Goal: Find specific page/section: Find specific page/section

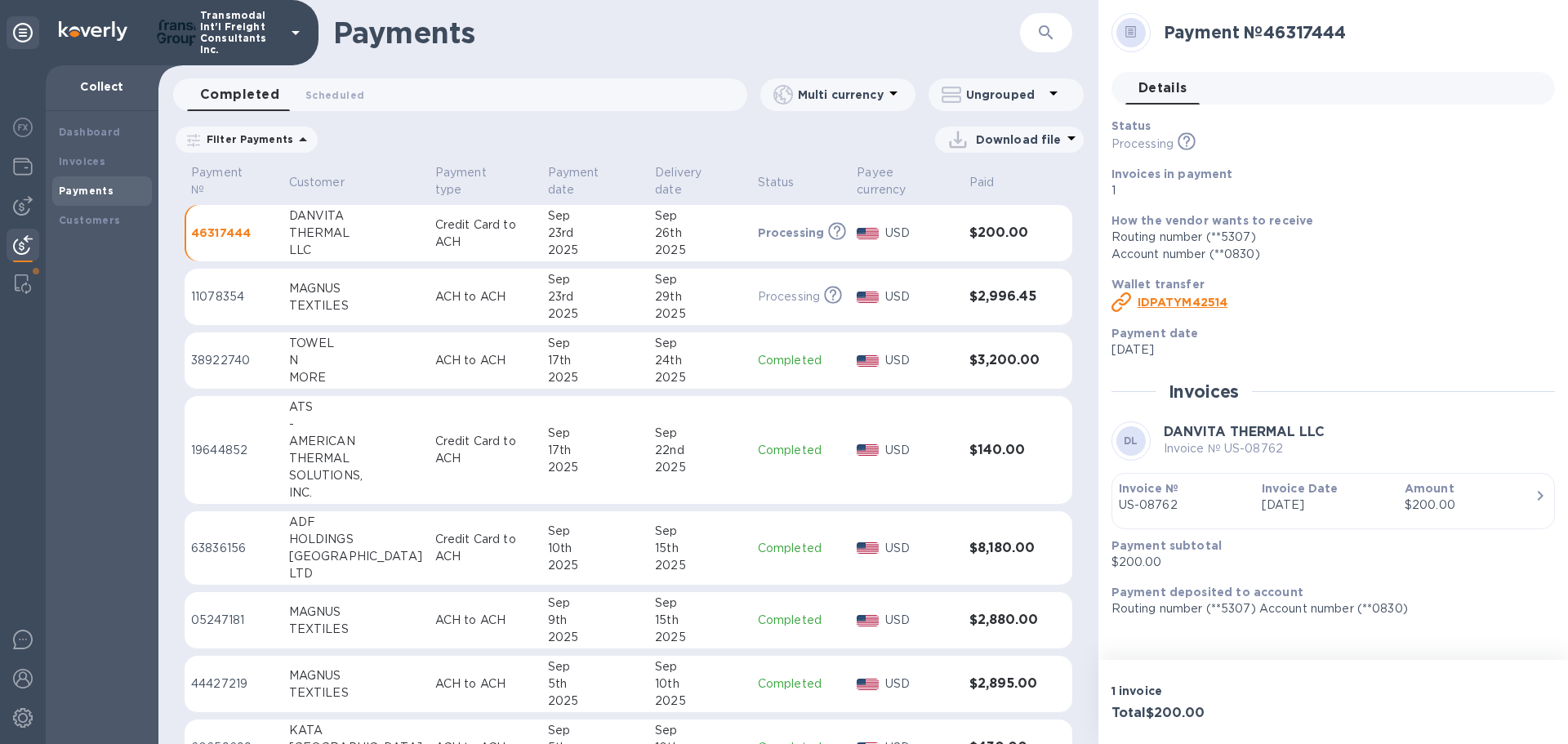
click at [311, 236] on div "THERMAL" at bounding box center [355, 233] width 133 height 17
click at [316, 366] on div "N" at bounding box center [355, 360] width 133 height 17
click at [338, 433] on div "AMERICAN" at bounding box center [355, 440] width 133 height 17
click at [340, 537] on div "HOLDINGS" at bounding box center [355, 539] width 133 height 17
click at [340, 536] on div "HOLDINGS" at bounding box center [355, 539] width 133 height 17
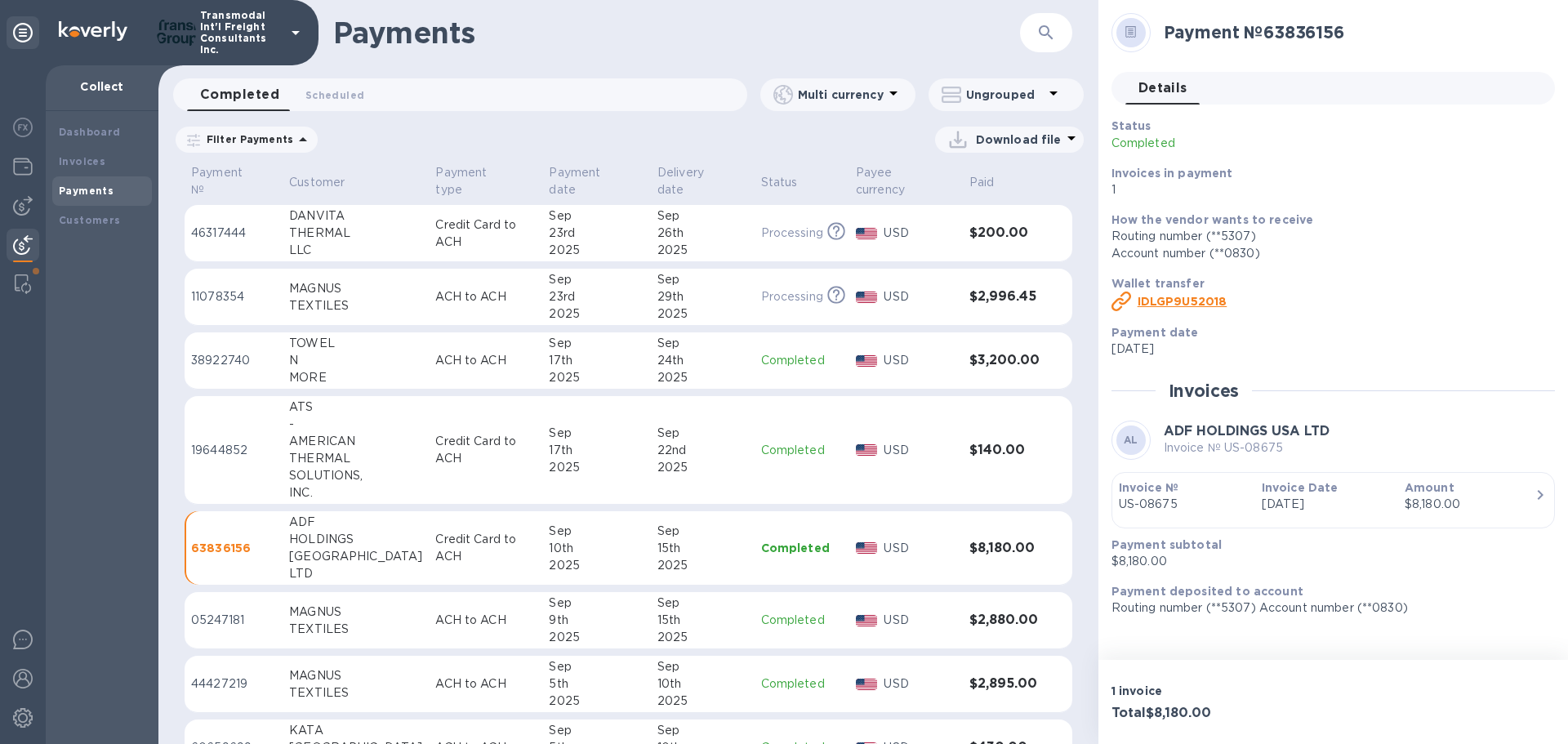
click at [345, 618] on div "MAGNUS" at bounding box center [355, 611] width 133 height 17
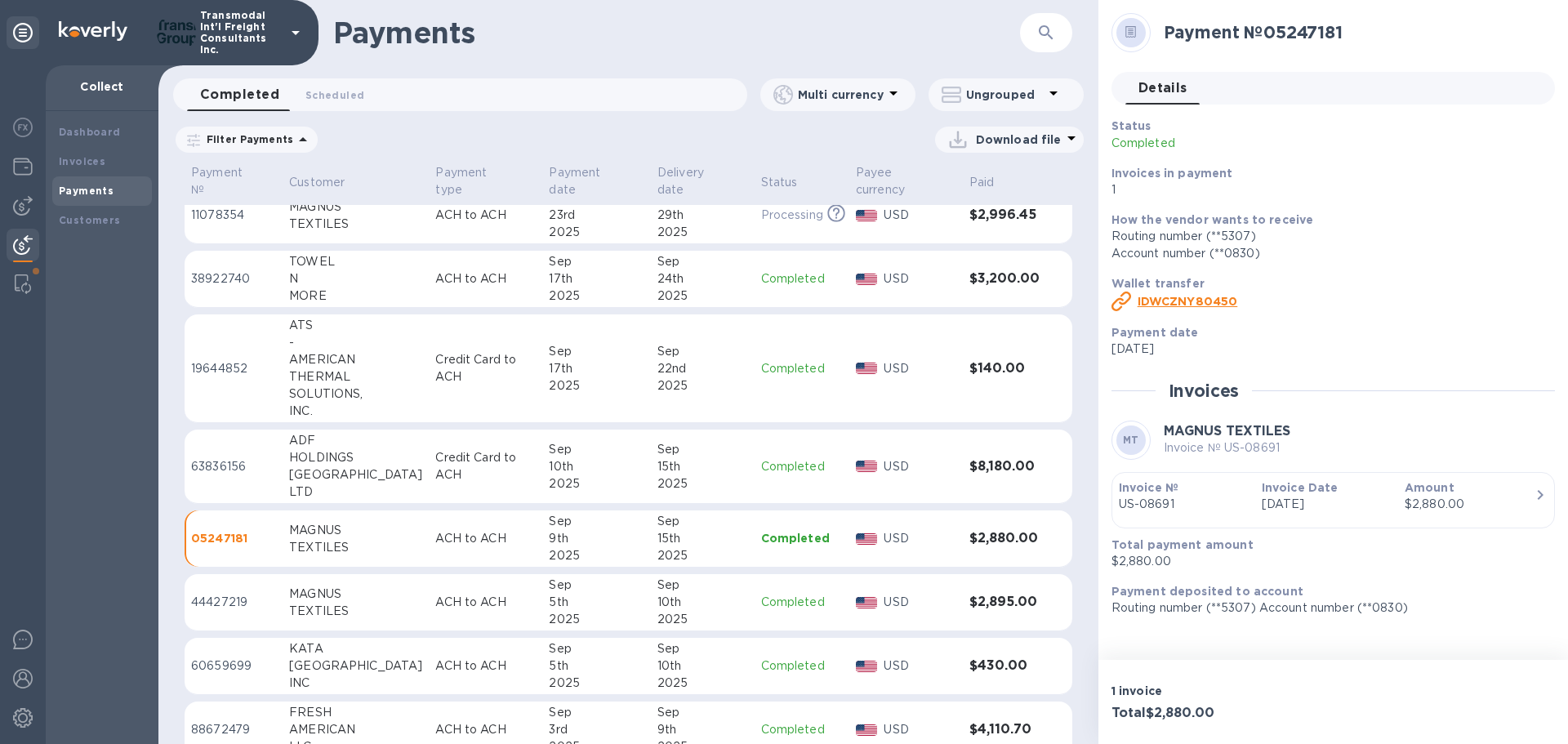
click at [345, 617] on div "TEXTILES" at bounding box center [355, 611] width 133 height 17
click at [351, 660] on div "[GEOGRAPHIC_DATA]" at bounding box center [355, 665] width 133 height 17
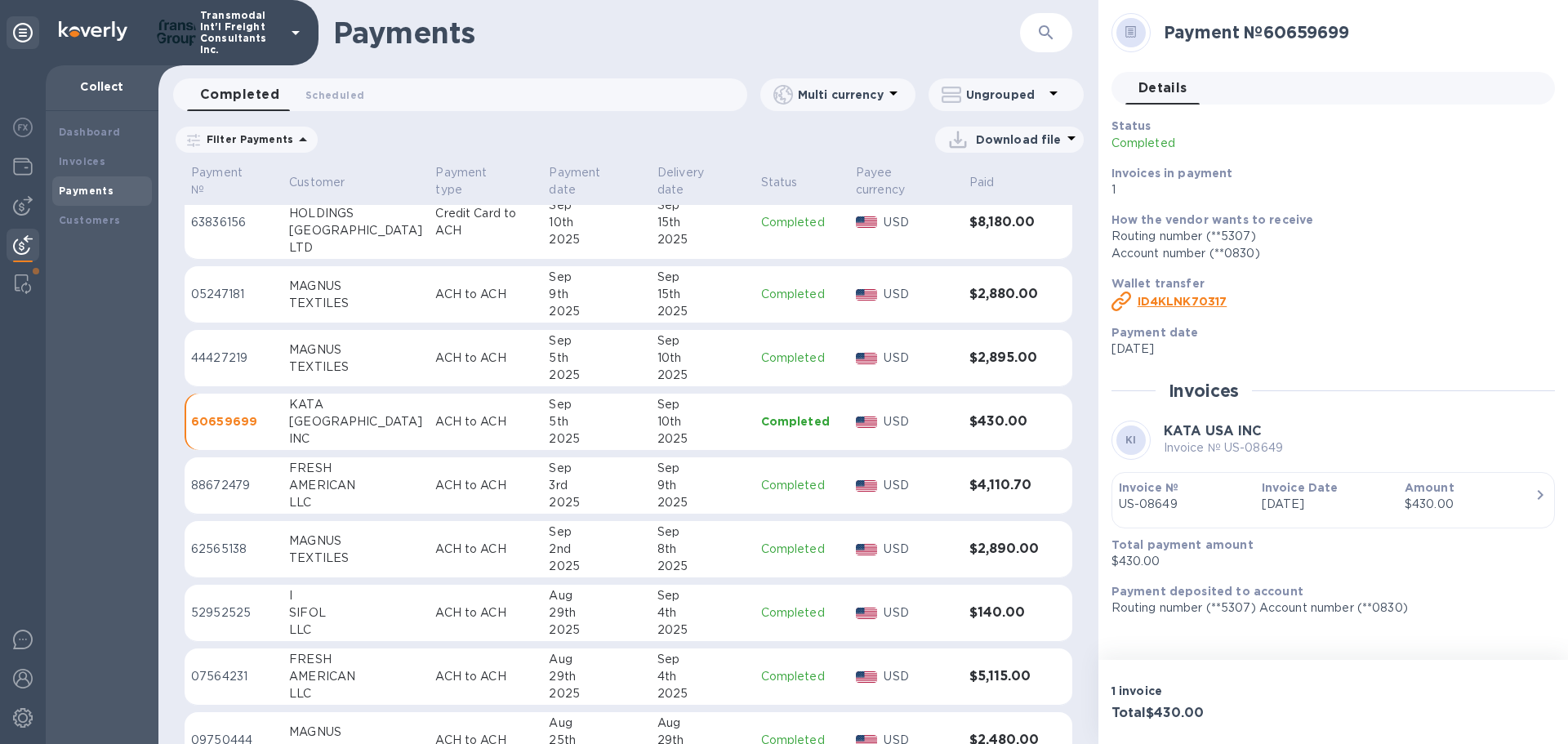
scroll to position [326, 0]
click at [346, 479] on div "AMERICAN" at bounding box center [355, 484] width 133 height 17
click at [358, 563] on div "TEXTILES" at bounding box center [355, 557] width 133 height 17
click at [334, 612] on div "SIFOL" at bounding box center [355, 611] width 133 height 17
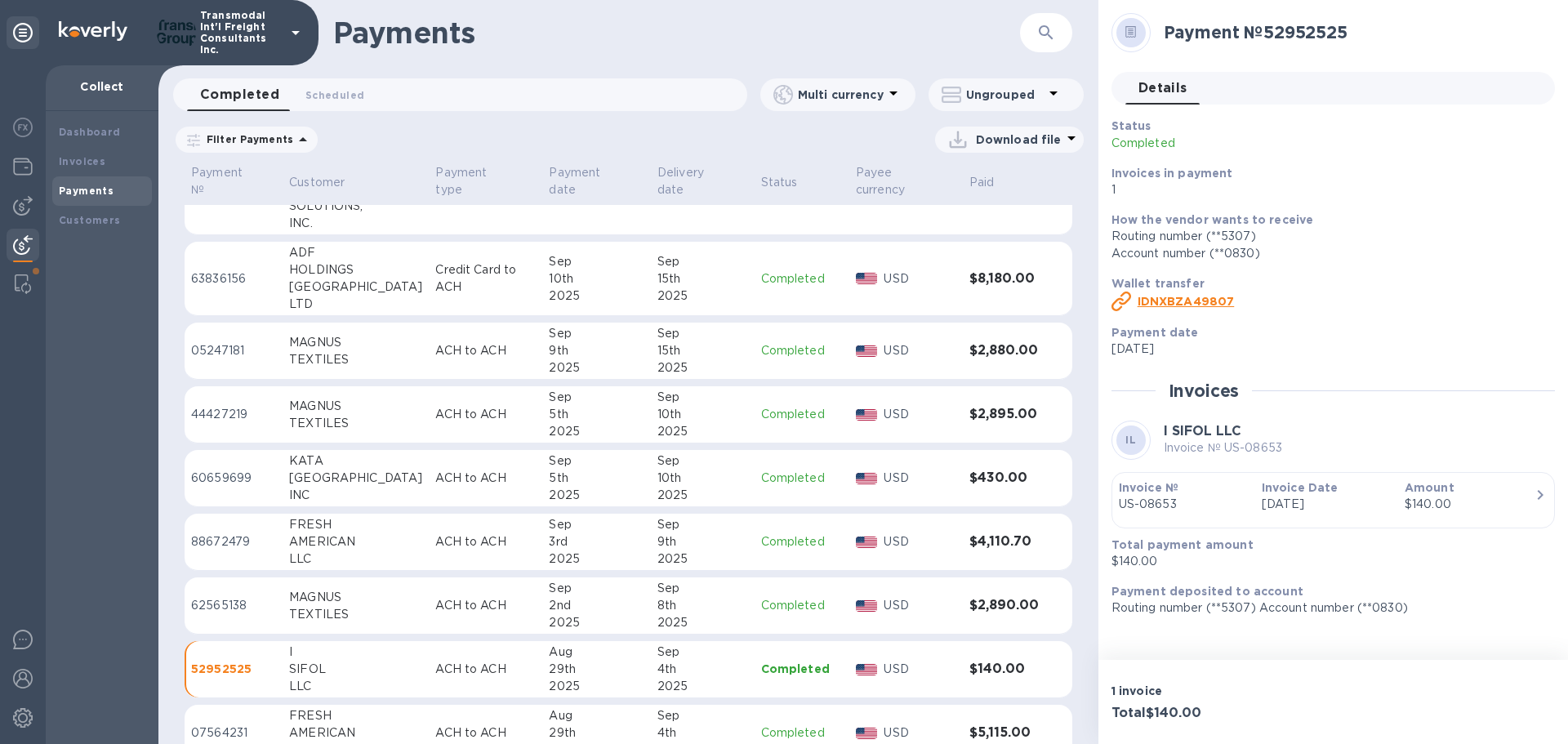
scroll to position [245, 0]
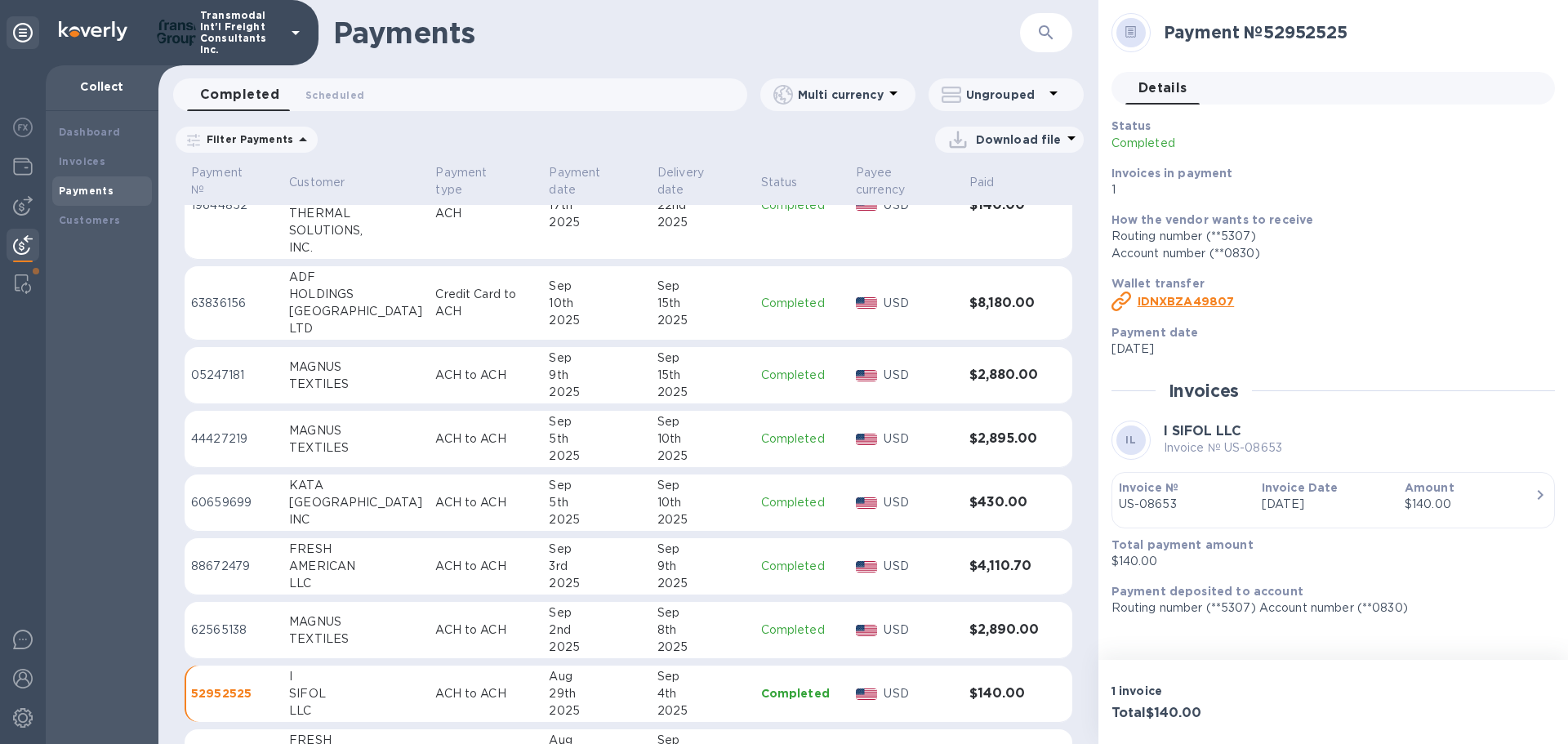
click at [1059, 27] on button "button" at bounding box center [1047, 33] width 39 height 39
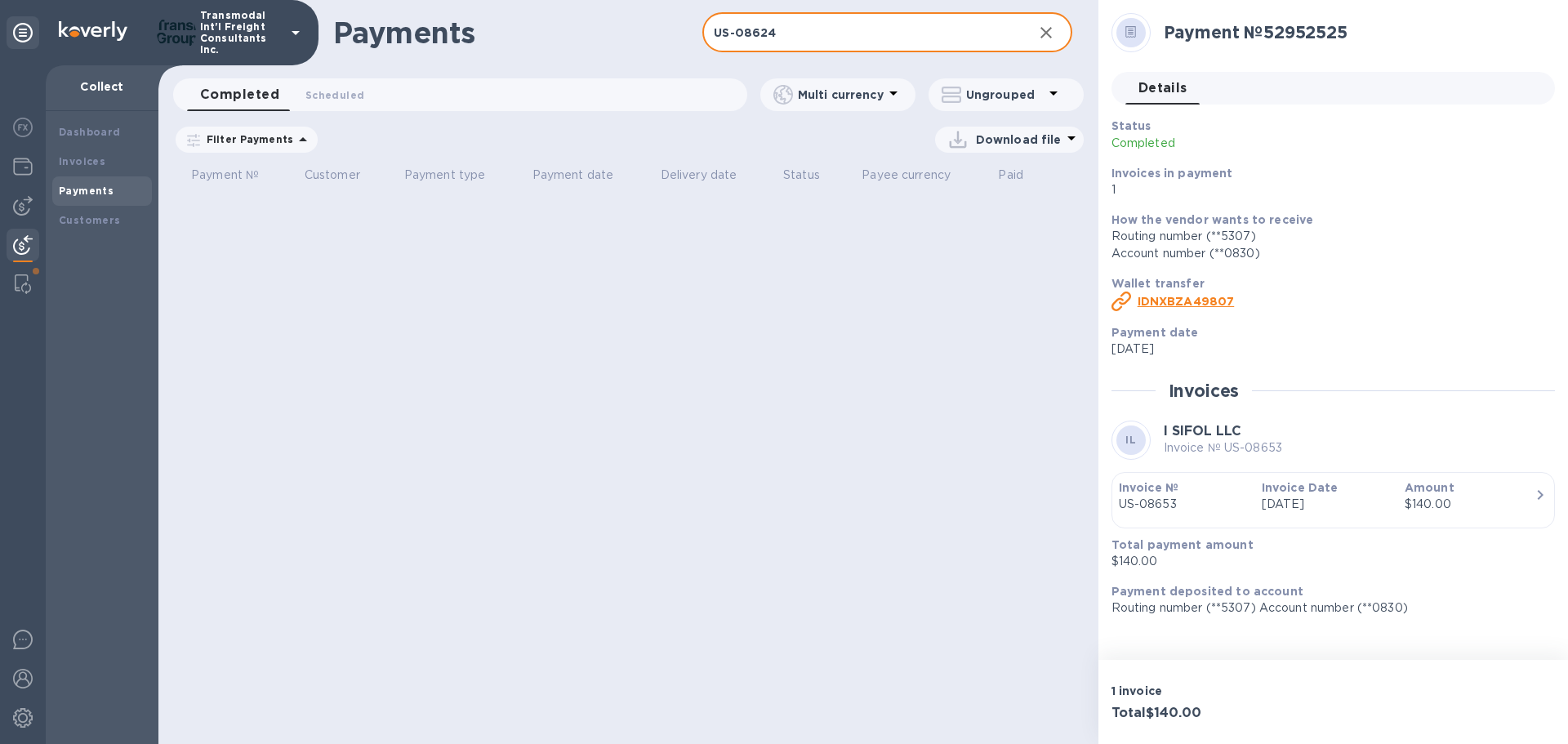
type input "US-08624"
click at [1046, 31] on icon "button" at bounding box center [1047, 33] width 12 height 12
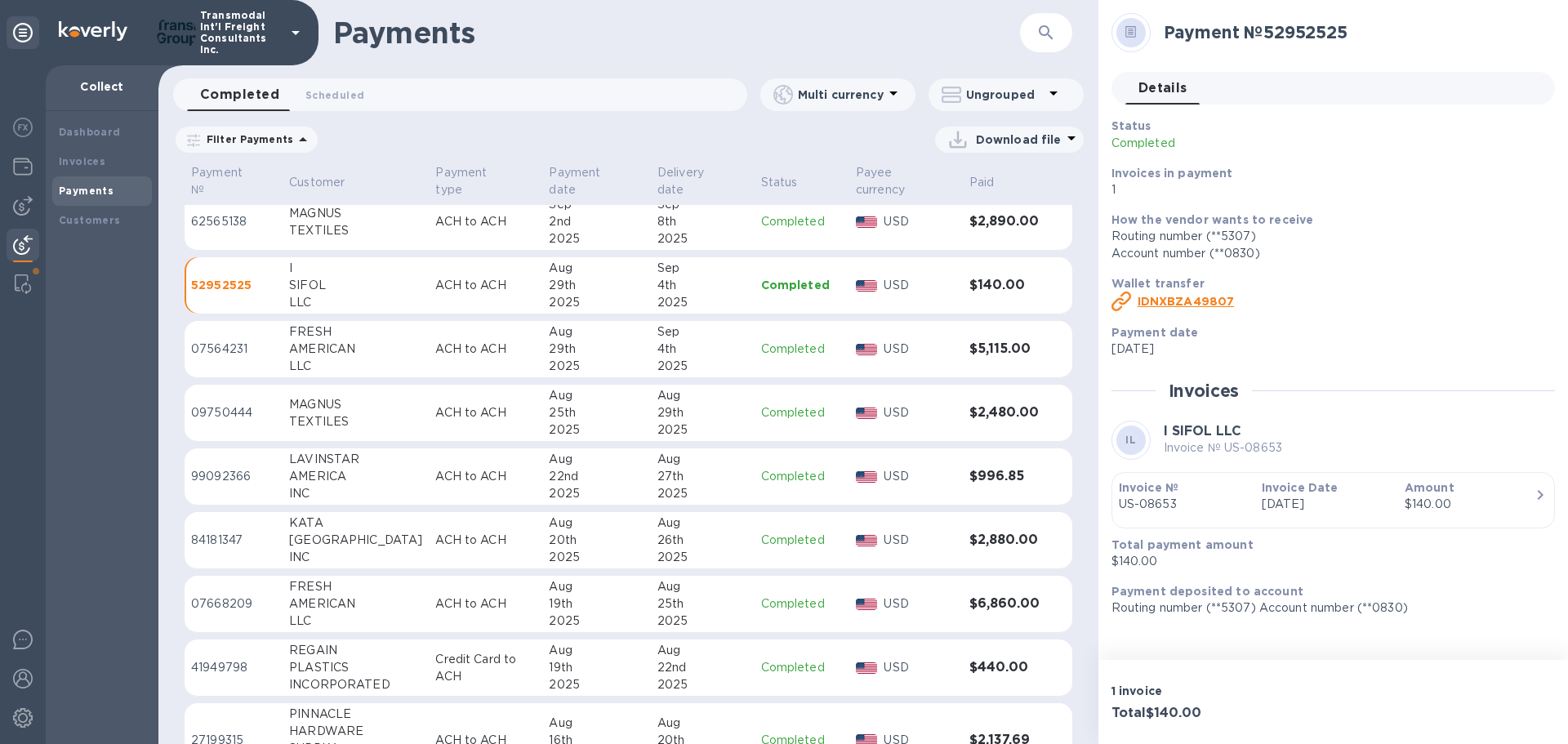
scroll to position [735, 0]
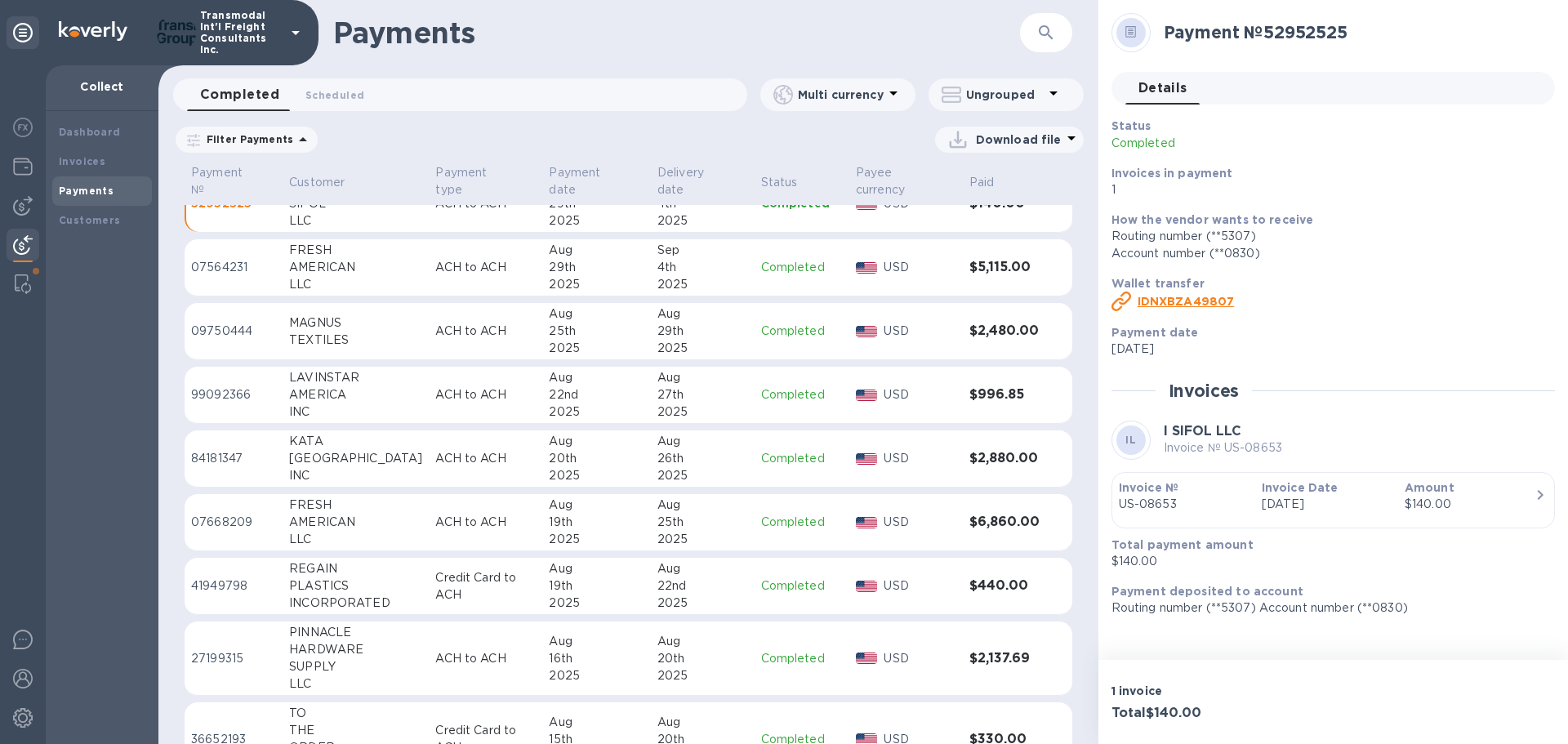
click at [288, 576] on td "REGAIN PLASTICS INCORPORATED" at bounding box center [356, 586] width 146 height 57
